Goal: Check status: Check status

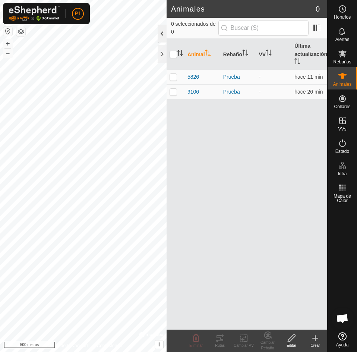
click at [160, 34] on div at bounding box center [162, 34] width 9 height 18
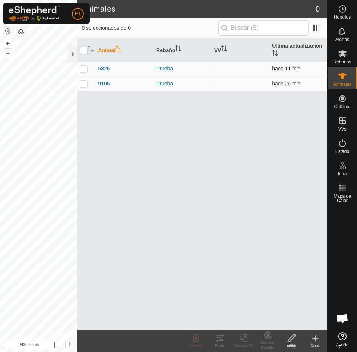
click at [83, 66] on p-checkbox at bounding box center [83, 69] width 7 height 6
checkbox input "true"
click at [82, 82] on p-checkbox at bounding box center [83, 84] width 7 height 6
checkbox input "true"
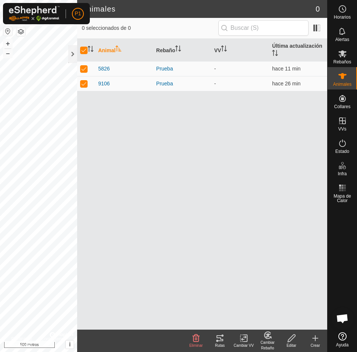
click at [217, 336] on icon at bounding box center [220, 338] width 7 height 6
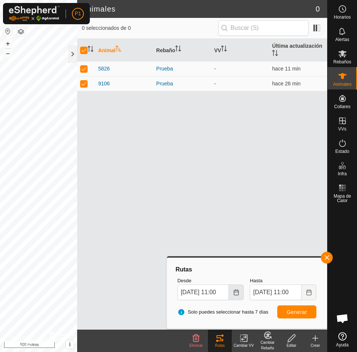
click at [236, 295] on icon "Elija fecha" at bounding box center [237, 293] width 6 height 6
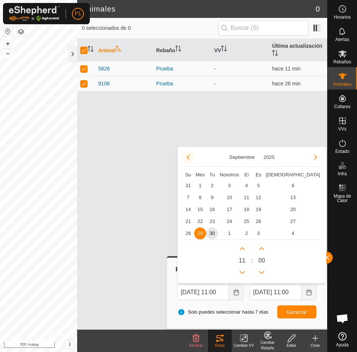
click at [189, 158] on button "Mes anterior" at bounding box center [188, 157] width 12 height 12
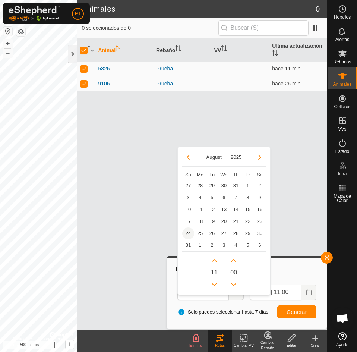
click at [190, 232] on span "24" at bounding box center [188, 234] width 12 height 12
type input "[DATE] 11:00"
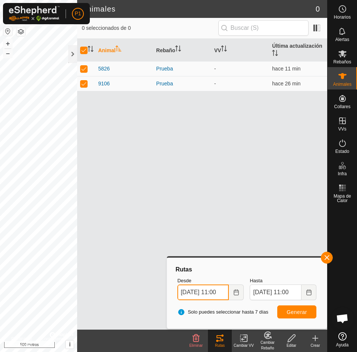
scroll to position [0, 6]
click at [303, 313] on font "Generar" at bounding box center [297, 312] width 21 height 6
click at [72, 54] on div at bounding box center [72, 54] width 9 height 18
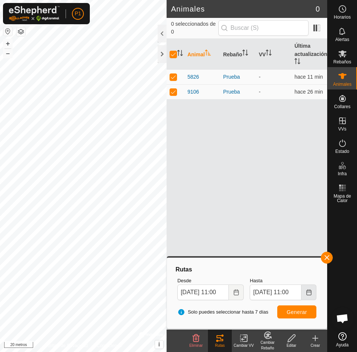
click at [306, 292] on button "Elija fecha" at bounding box center [309, 293] width 15 height 16
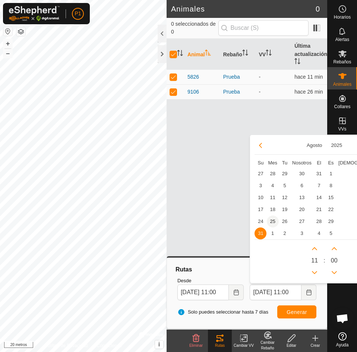
click at [276, 220] on span "25" at bounding box center [273, 222] width 12 height 12
type input "[DATE] 11:00"
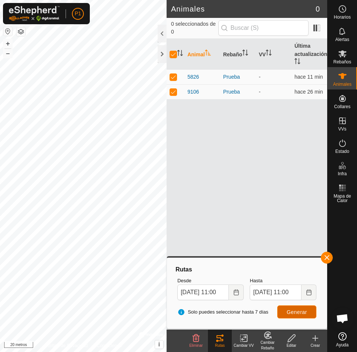
click at [290, 310] on font "Generar" at bounding box center [297, 312] width 21 height 6
click at [163, 48] on div at bounding box center [162, 54] width 9 height 18
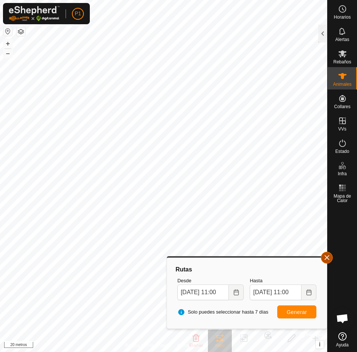
click at [325, 254] on button "button" at bounding box center [327, 258] width 12 height 12
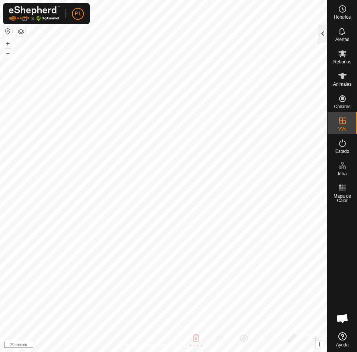
click at [322, 33] on div at bounding box center [323, 34] width 9 height 18
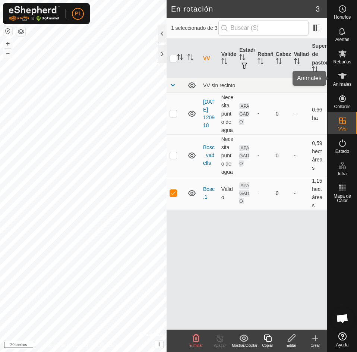
click at [337, 75] on es-animals-svg-icon at bounding box center [342, 76] width 13 height 12
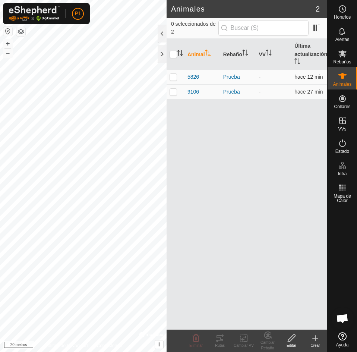
click at [176, 75] on p-checkbox at bounding box center [173, 77] width 7 height 6
checkbox input "true"
click at [172, 88] on td at bounding box center [176, 92] width 18 height 15
checkbox input "true"
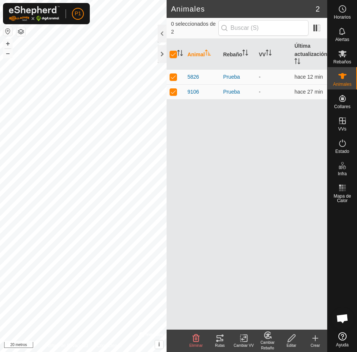
click at [223, 340] on icon at bounding box center [220, 338] width 7 height 6
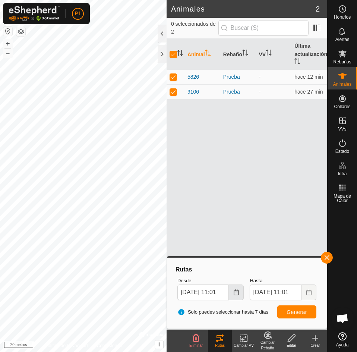
click at [239, 294] on icon "Elija fecha" at bounding box center [236, 293] width 5 height 6
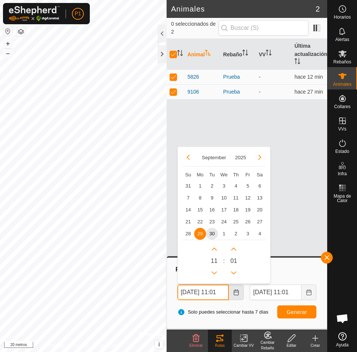
scroll to position [0, 7]
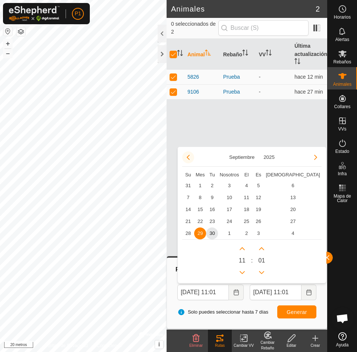
click at [190, 157] on button "Mes anterior" at bounding box center [188, 157] width 12 height 12
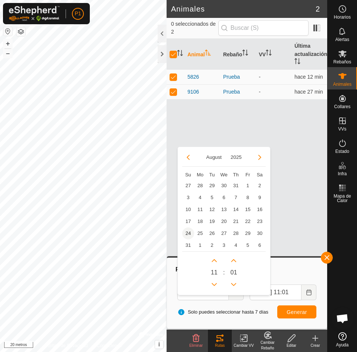
click at [189, 234] on span "24" at bounding box center [188, 234] width 12 height 12
type input "[DATE] 11:01"
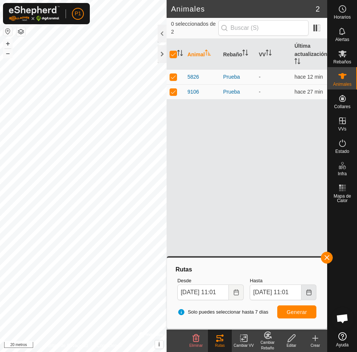
click at [307, 292] on icon "Elija fecha" at bounding box center [309, 293] width 5 height 6
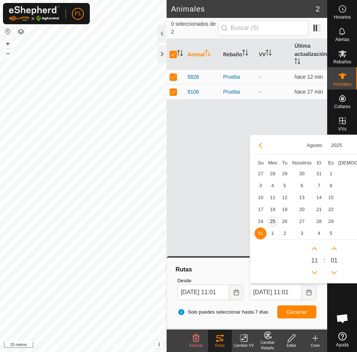
click at [274, 222] on span "25" at bounding box center [273, 222] width 12 height 12
type input "[DATE] 11:01"
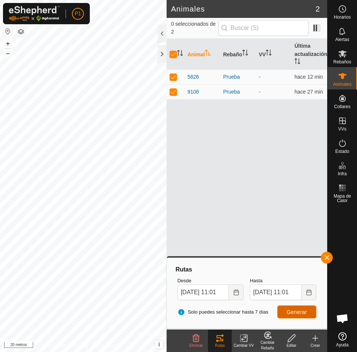
click at [301, 313] on font "Generar" at bounding box center [297, 312] width 21 height 6
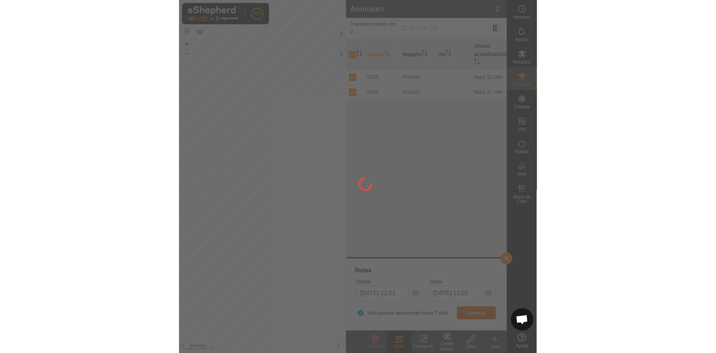
scroll to position [0, 0]
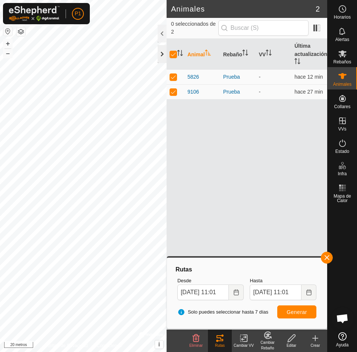
click at [165, 54] on div at bounding box center [162, 54] width 9 height 18
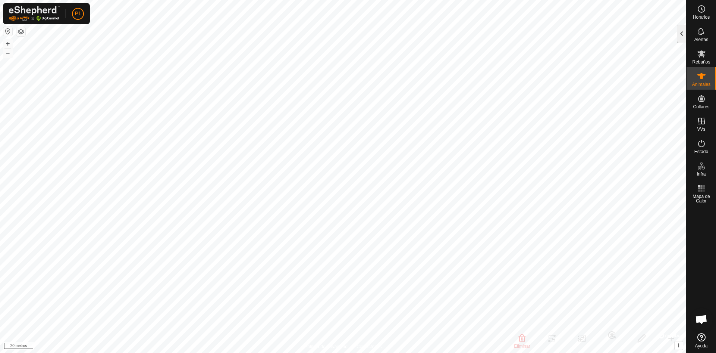
click at [357, 37] on div at bounding box center [681, 34] width 9 height 18
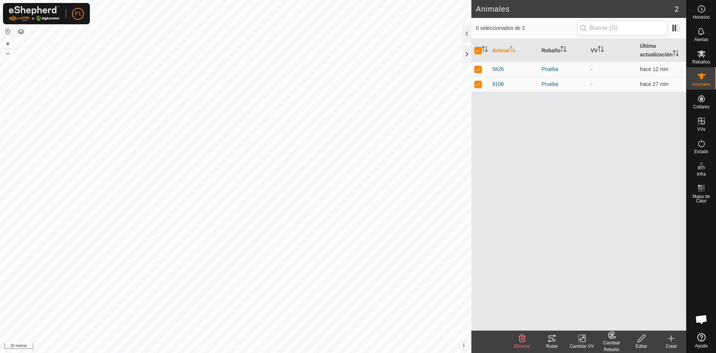
click at [357, 341] on icon at bounding box center [552, 338] width 7 height 6
